Goal: Task Accomplishment & Management: Manage account settings

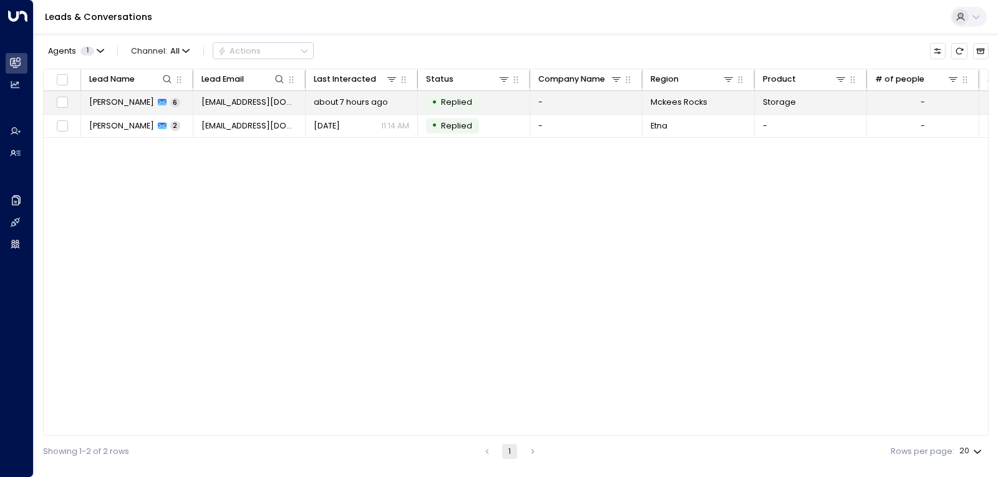
click at [357, 102] on span "about 7 hours ago" at bounding box center [351, 102] width 74 height 11
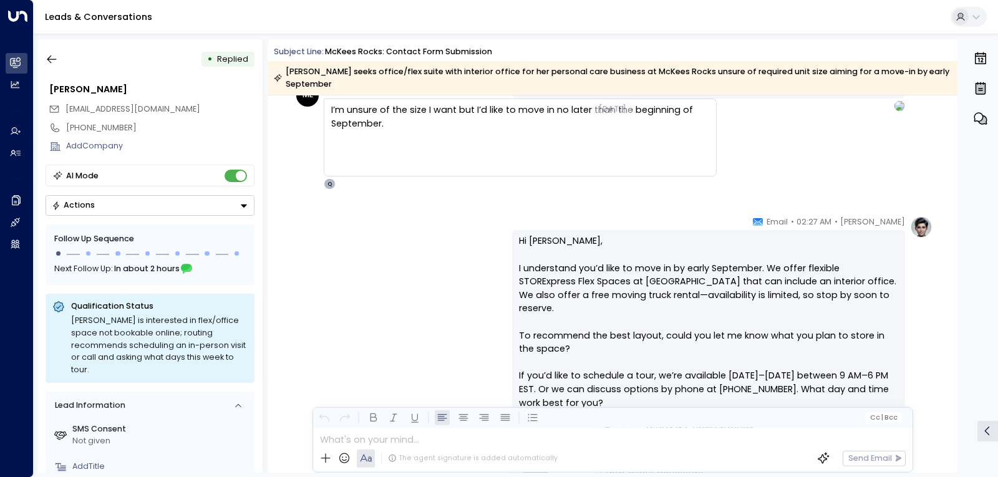
scroll to position [1685, 0]
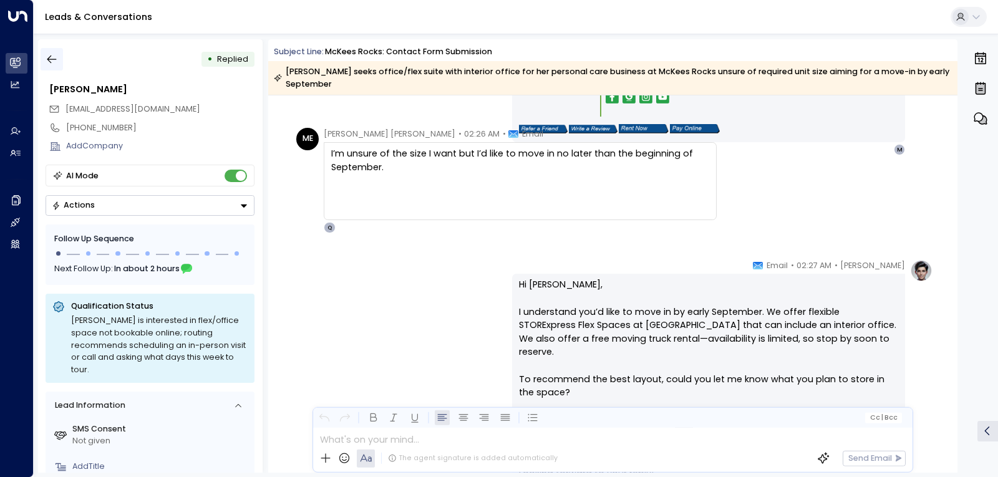
click at [50, 64] on icon "button" at bounding box center [52, 59] width 12 height 12
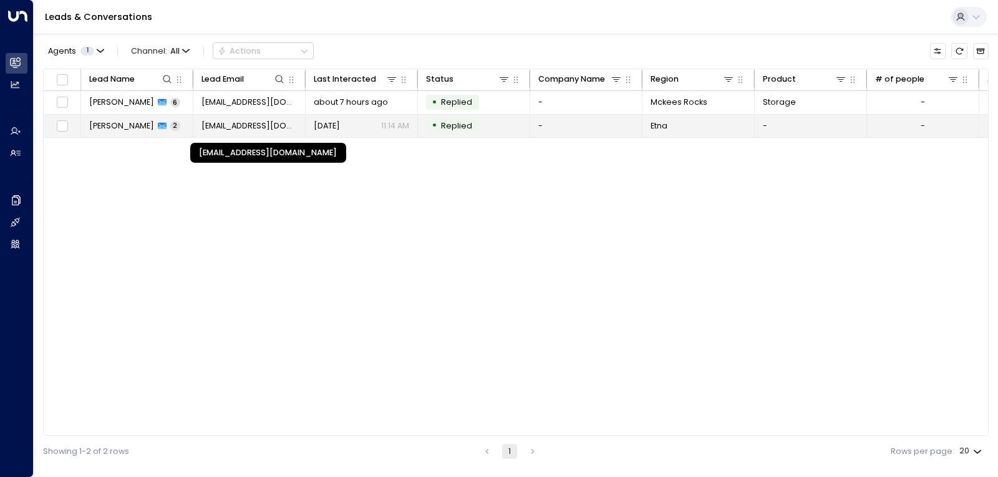
click at [252, 130] on span "[EMAIL_ADDRESS][DOMAIN_NAME]" at bounding box center [249, 125] width 96 height 11
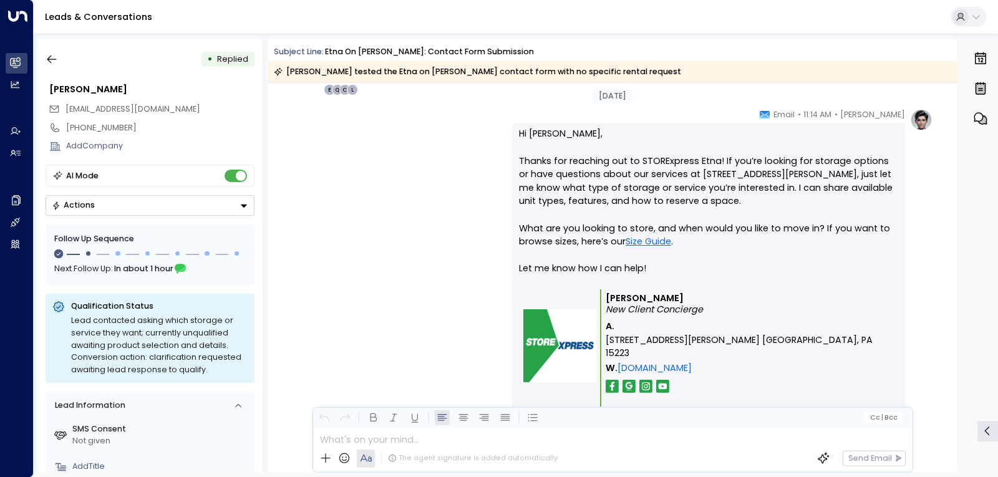
scroll to position [767, 0]
